Goal: Navigation & Orientation: Find specific page/section

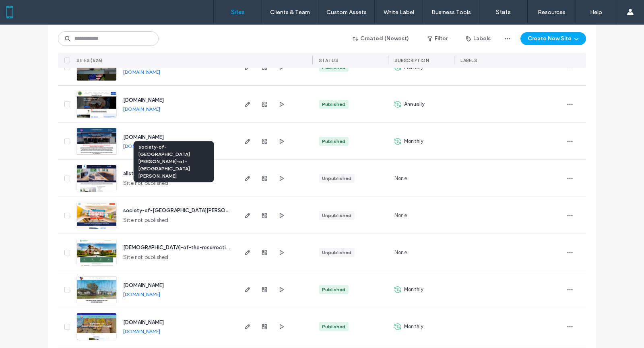
scroll to position [785, 0]
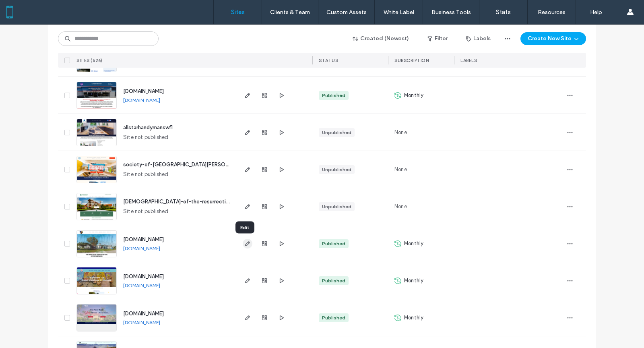
click at [244, 243] on icon "button" at bounding box center [247, 243] width 6 height 6
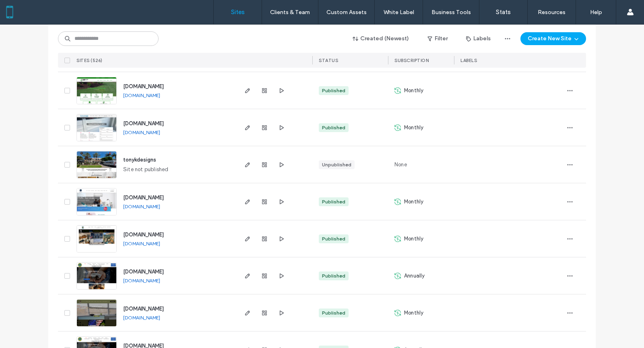
scroll to position [508, 0]
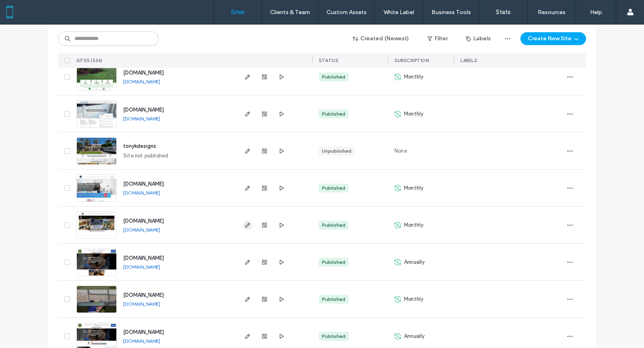
click at [244, 225] on icon "button" at bounding box center [247, 225] width 6 height 6
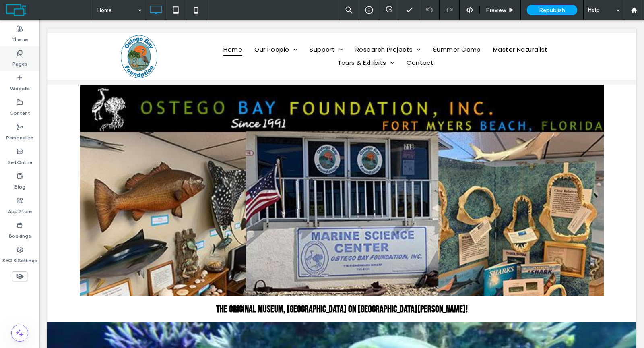
click at [29, 58] on div "Pages" at bounding box center [19, 58] width 39 height 25
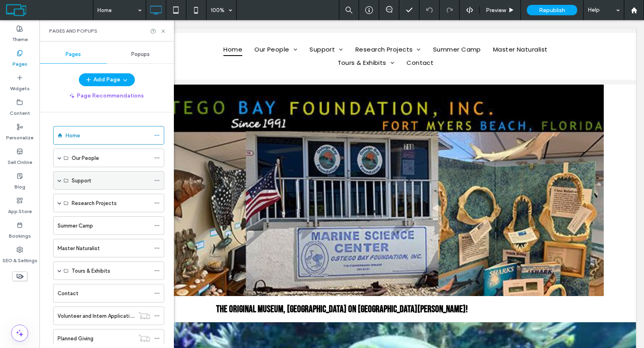
click at [60, 178] on span at bounding box center [60, 180] width 4 height 4
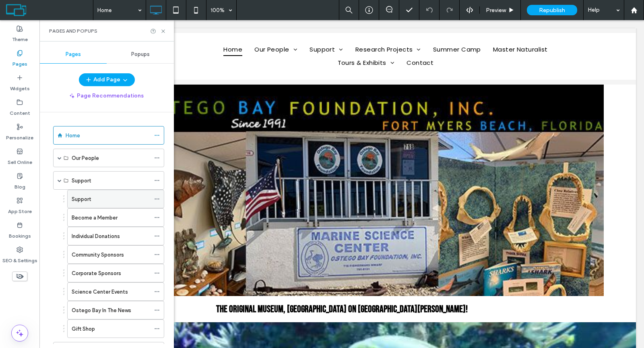
click at [84, 195] on label "Support" at bounding box center [81, 199] width 19 height 14
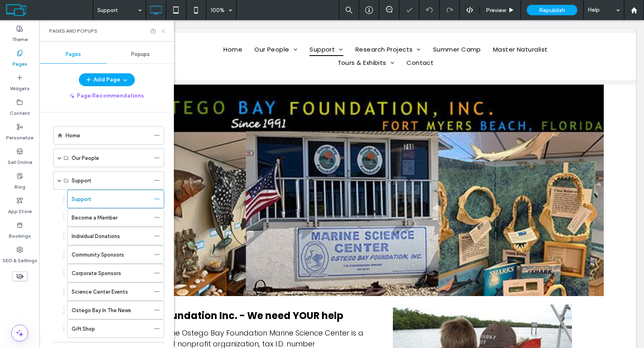
drag, startPoint x: 164, startPoint y: 31, endPoint x: 130, endPoint y: 47, distance: 38.2
click at [164, 31] on icon at bounding box center [163, 31] width 6 height 6
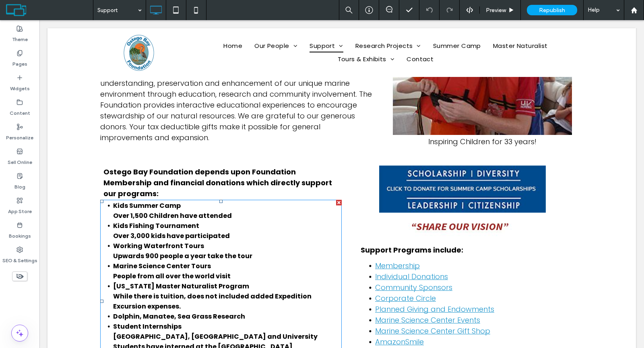
scroll to position [160, 0]
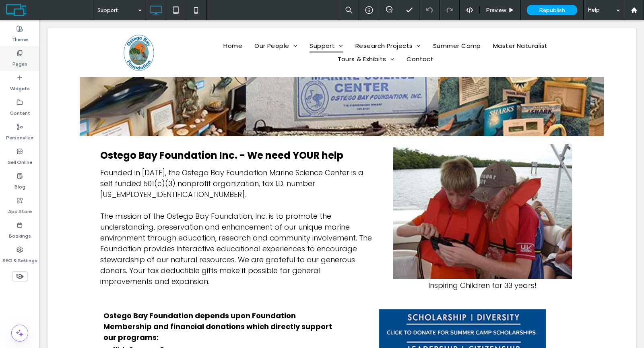
drag, startPoint x: 22, startPoint y: 58, endPoint x: 157, endPoint y: 251, distance: 235.6
click at [22, 58] on label "Pages" at bounding box center [19, 61] width 15 height 11
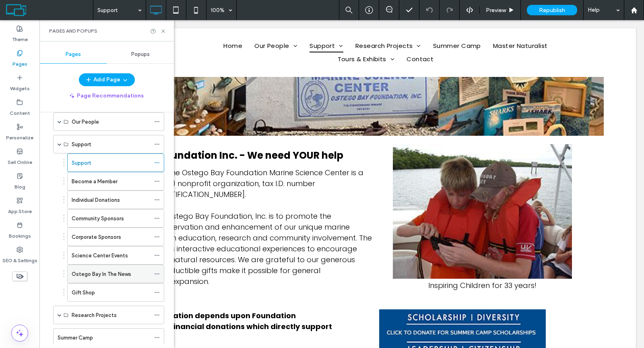
scroll to position [43, 0]
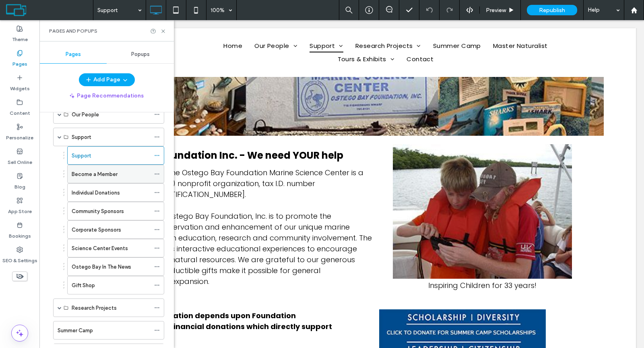
click at [111, 175] on label "Become a Member" at bounding box center [95, 174] width 46 height 14
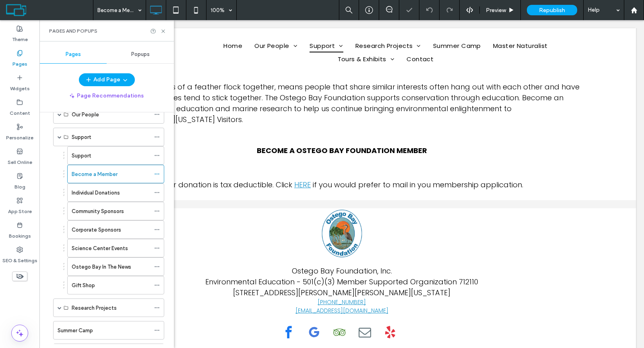
scroll to position [415, 0]
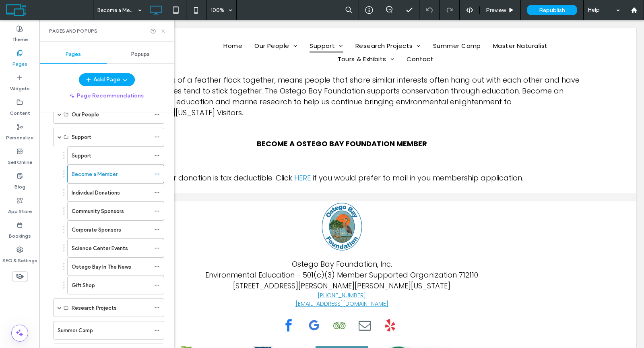
click at [163, 28] on icon at bounding box center [163, 31] width 6 height 6
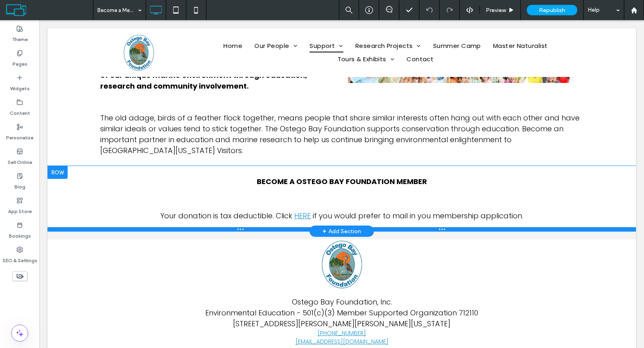
scroll to position [360, 0]
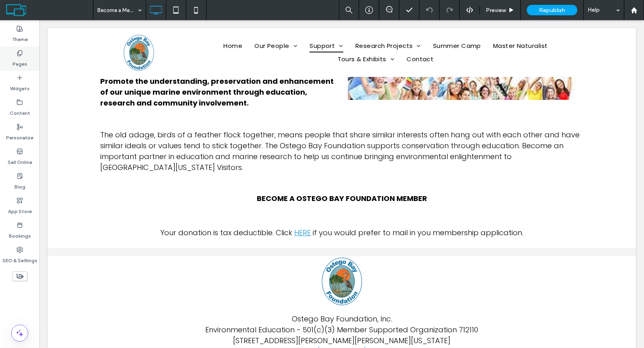
click at [20, 61] on label "Pages" at bounding box center [19, 61] width 15 height 11
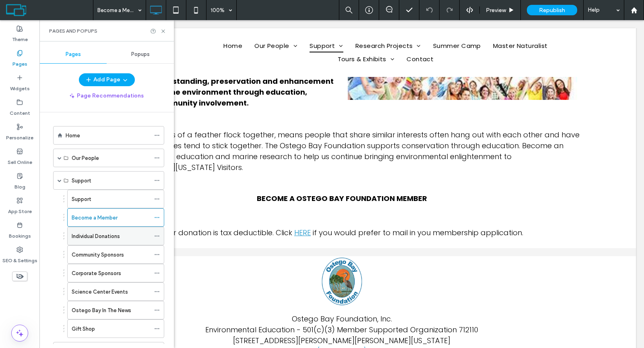
click at [96, 235] on label "Individual Donations" at bounding box center [96, 236] width 48 height 14
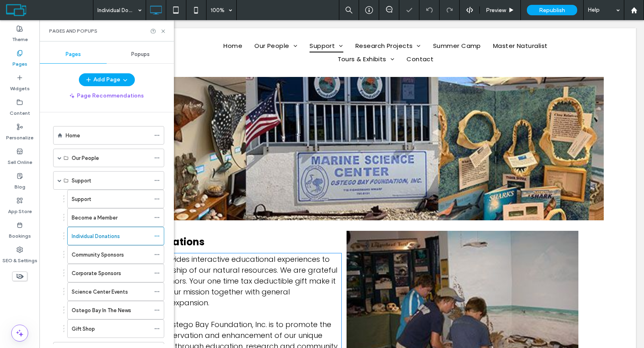
scroll to position [168, 0]
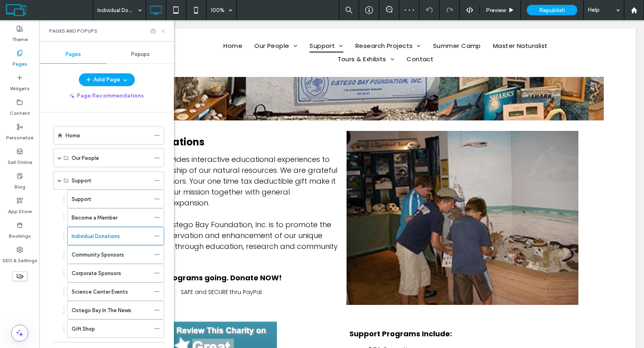
click at [160, 30] on icon at bounding box center [163, 31] width 6 height 6
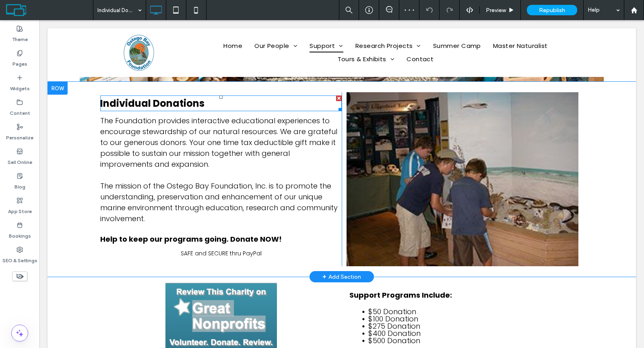
scroll to position [338, 0]
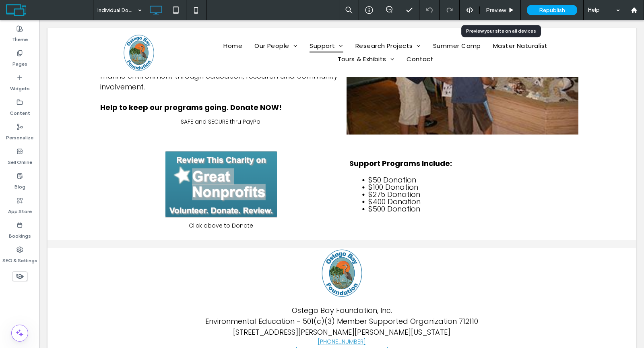
click at [506, 9] on div "Preview" at bounding box center [500, 10] width 41 height 7
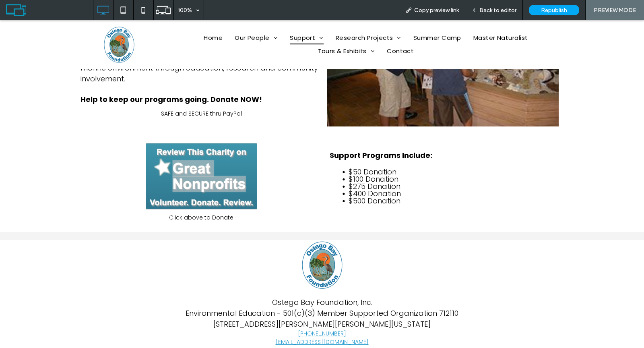
click at [156, 193] on img at bounding box center [201, 176] width 111 height 66
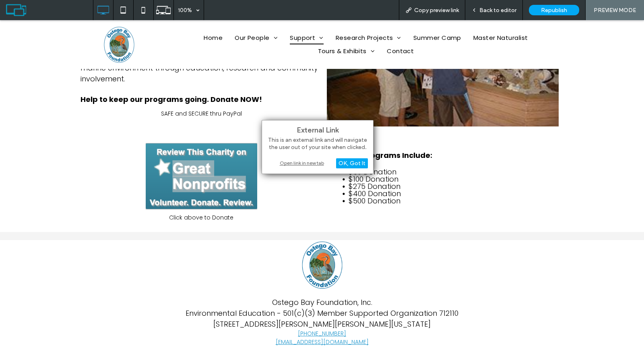
click at [283, 162] on div "Open link in new tab" at bounding box center [317, 163] width 101 height 8
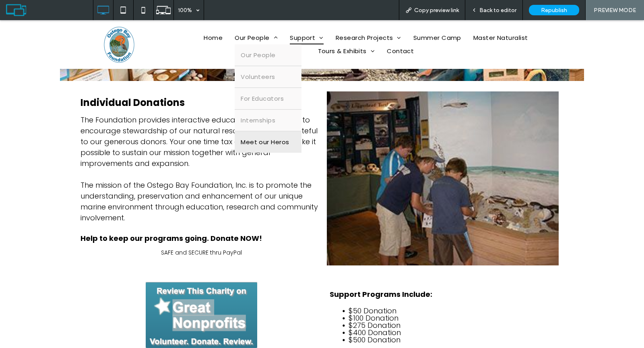
scroll to position [155, 0]
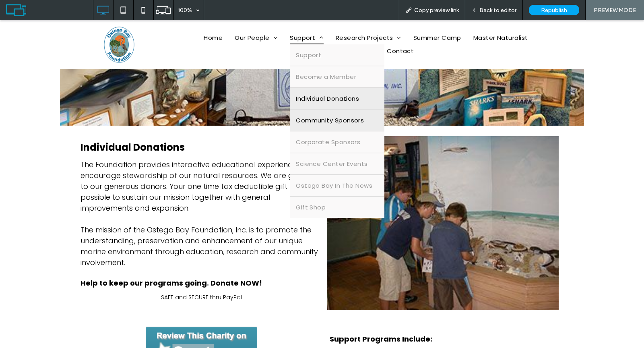
click at [322, 116] on span "Community Sponsors" at bounding box center [330, 120] width 68 height 9
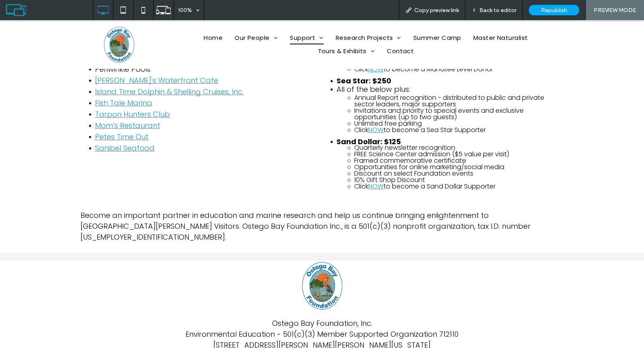
scroll to position [462, 0]
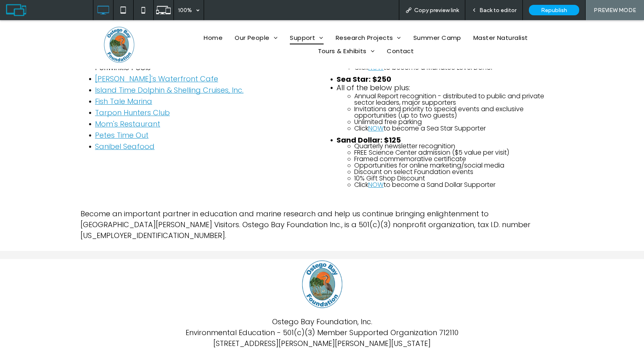
click at [374, 182] on link "NOW" at bounding box center [375, 184] width 15 height 9
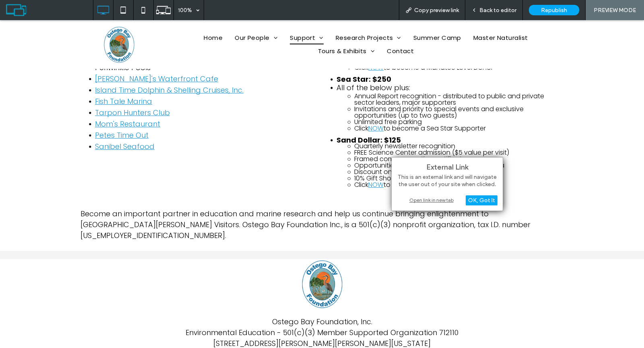
click at [442, 197] on div "Open link in new tab" at bounding box center [447, 200] width 101 height 8
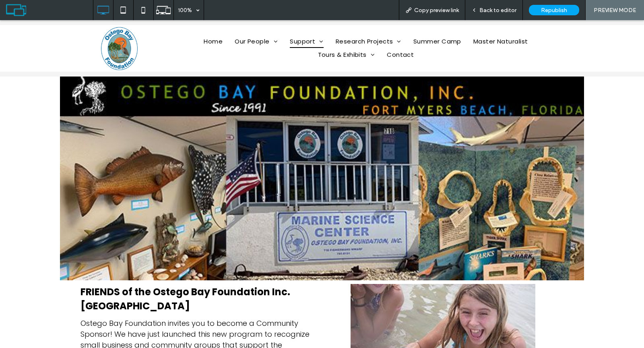
scroll to position [167, 0]
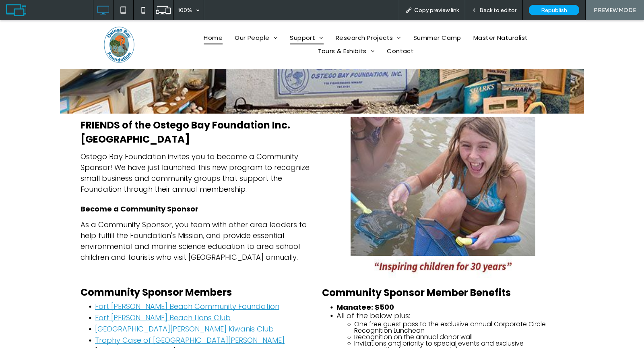
click at [215, 39] on span "Home" at bounding box center [213, 37] width 19 height 13
